Goal: Information Seeking & Learning: Learn about a topic

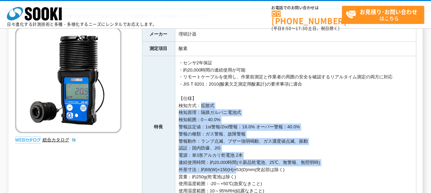
drag, startPoint x: 198, startPoint y: 108, endPoint x: 238, endPoint y: 170, distance: 73.7
click at [238, 170] on td "・センサ2年保証 ・約20,000時間の連続使用が可能 ・リモートケーブルを使用し、作業前測定と作業者の周囲の安全を確認するリアルタイム測定の両方に対応 ・J…" at bounding box center [295, 127] width 241 height 143
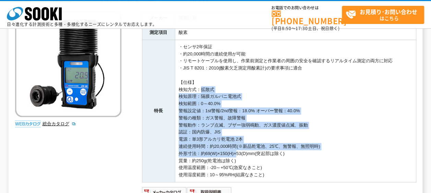
scroll to position [137, 0]
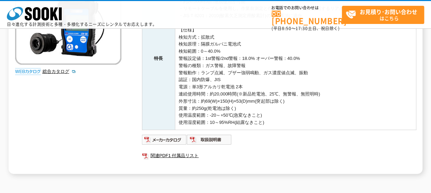
click at [278, 121] on td "・センサ2年保証 ・約20,000時間の連続使用が可能 ・リモートケーブルを使用し、作業前測定と作業者の周囲の安全を確認するリアルタイム測定の両方に対応 ・J…" at bounding box center [295, 58] width 241 height 143
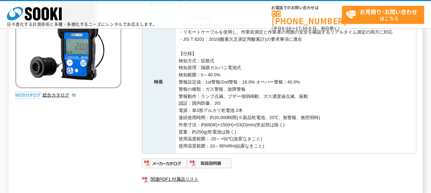
scroll to position [103, 0]
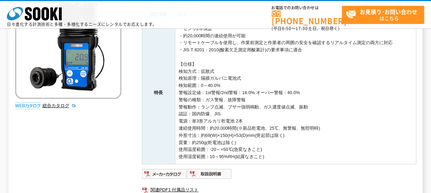
drag, startPoint x: 214, startPoint y: 86, endPoint x: 276, endPoint y: 154, distance: 92.4
click at [276, 154] on td "・センサ2年保証 ・約20,000時間の連続使用が可能 ・リモートケーブルを使用し、作業前測定と作業者の周囲の安全を確認するリアルタイム測定の両方に対応 ・J…" at bounding box center [295, 93] width 241 height 143
drag, startPoint x: 276, startPoint y: 154, endPoint x: 368, endPoint y: 132, distance: 94.0
click at [368, 132] on td "・センサ2年保証 ・約20,000時間の連続使用が可能 ・リモートケーブルを使用し、作業前測定と作業者の周囲の安全を確認するリアルタイム測定の両方に対応 ・J…" at bounding box center [295, 93] width 241 height 143
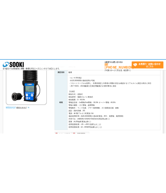
scroll to position [69, 0]
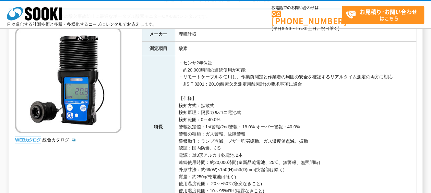
click at [337, 117] on td "・センサ2年保証 ・約20,000時間の連続使用が可能 ・リモートケーブルを使用し、作業前測定と作業者の周囲の安全を確認するリアルタイム測定の両方に対応 ・J…" at bounding box center [295, 127] width 241 height 143
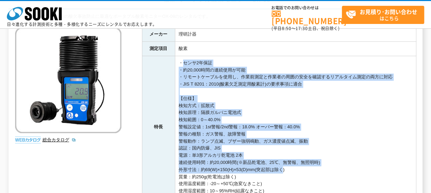
drag, startPoint x: 184, startPoint y: 61, endPoint x: 289, endPoint y: 169, distance: 150.3
click at [289, 169] on td "・センサ2年保証 ・約20,000時間の連続使用が可能 ・リモートケーブルを使用し、作業前測定と作業者の周囲の安全を確認するリアルタイム測定の両方に対応 ・J…" at bounding box center [295, 127] width 241 height 143
